Goal: Task Accomplishment & Management: Manage account settings

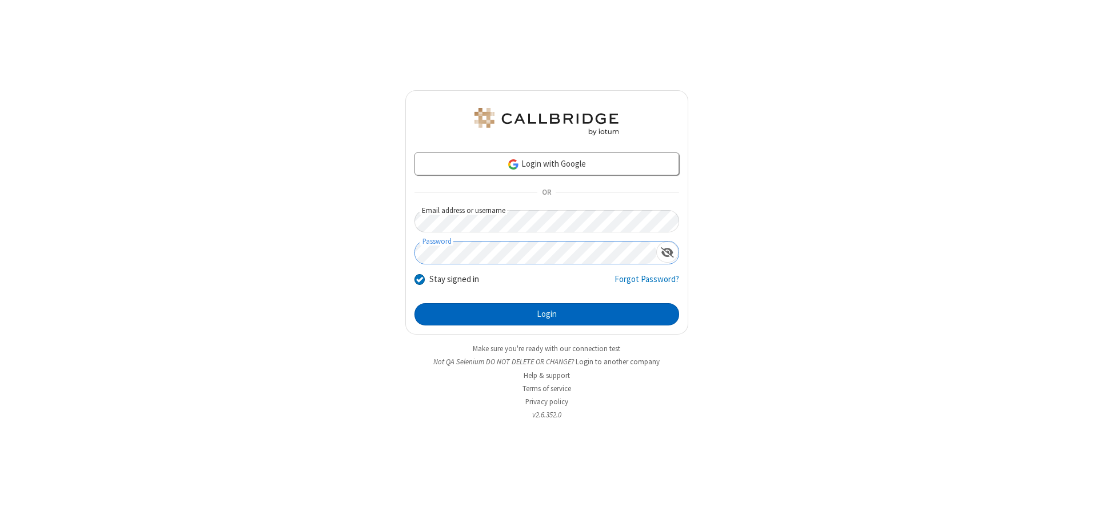
click at [546, 314] on button "Login" at bounding box center [546, 314] width 265 height 23
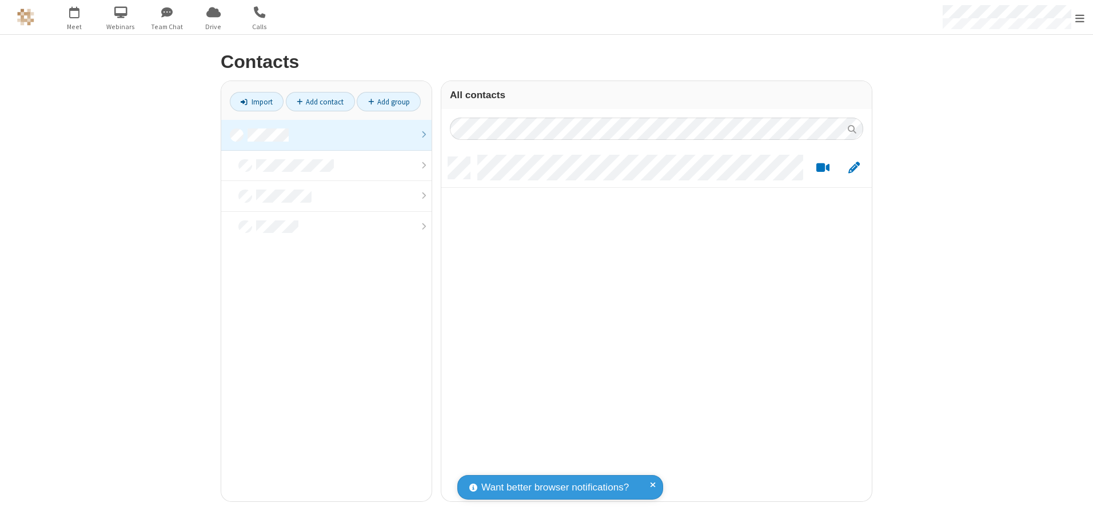
scroll to position [345, 422]
click at [326, 135] on link at bounding box center [326, 135] width 210 height 31
click at [320, 102] on link "Add contact" at bounding box center [320, 101] width 69 height 19
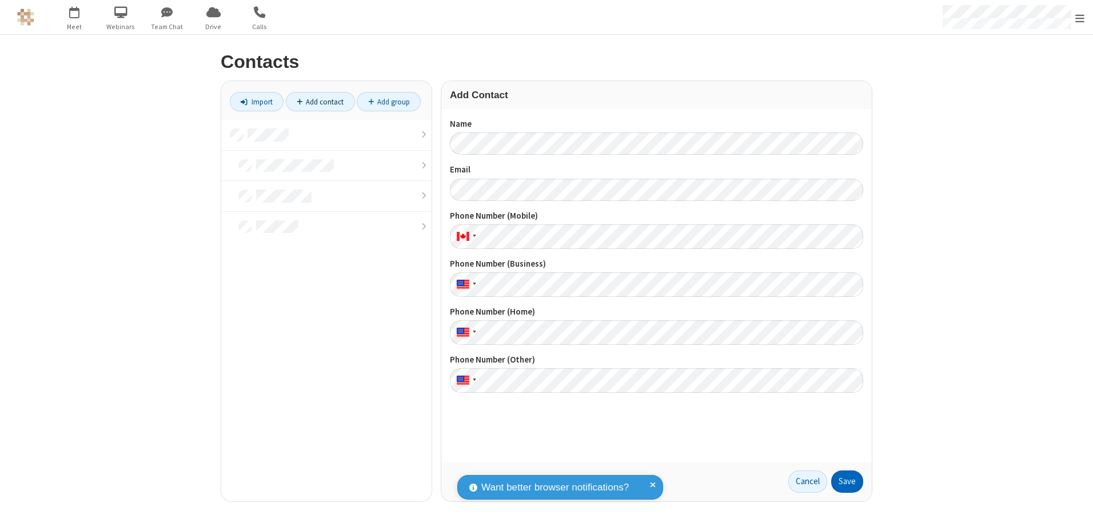
click at [847, 482] on button "Save" at bounding box center [847, 482] width 32 height 23
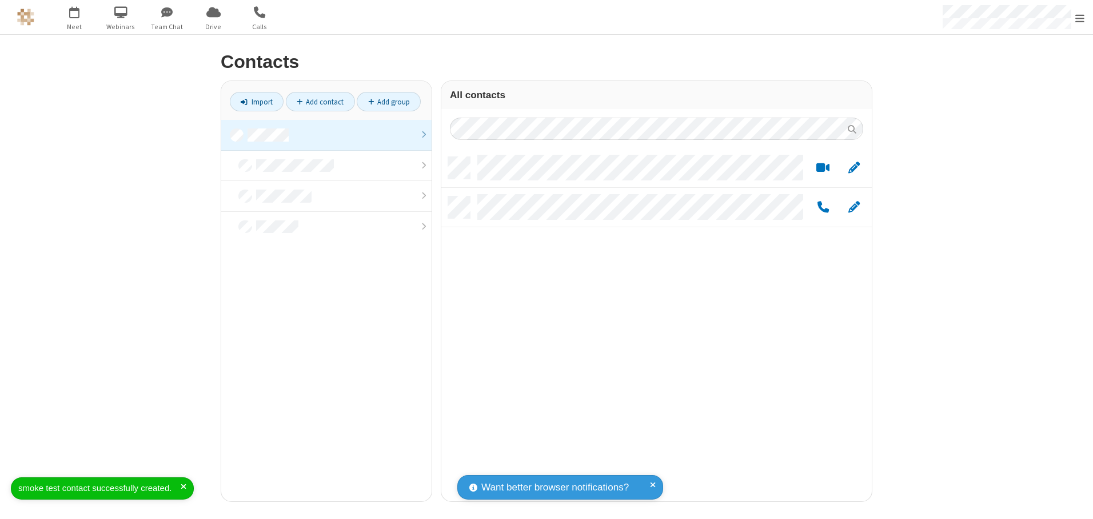
scroll to position [345, 422]
